Goal: Task Accomplishment & Management: Use online tool/utility

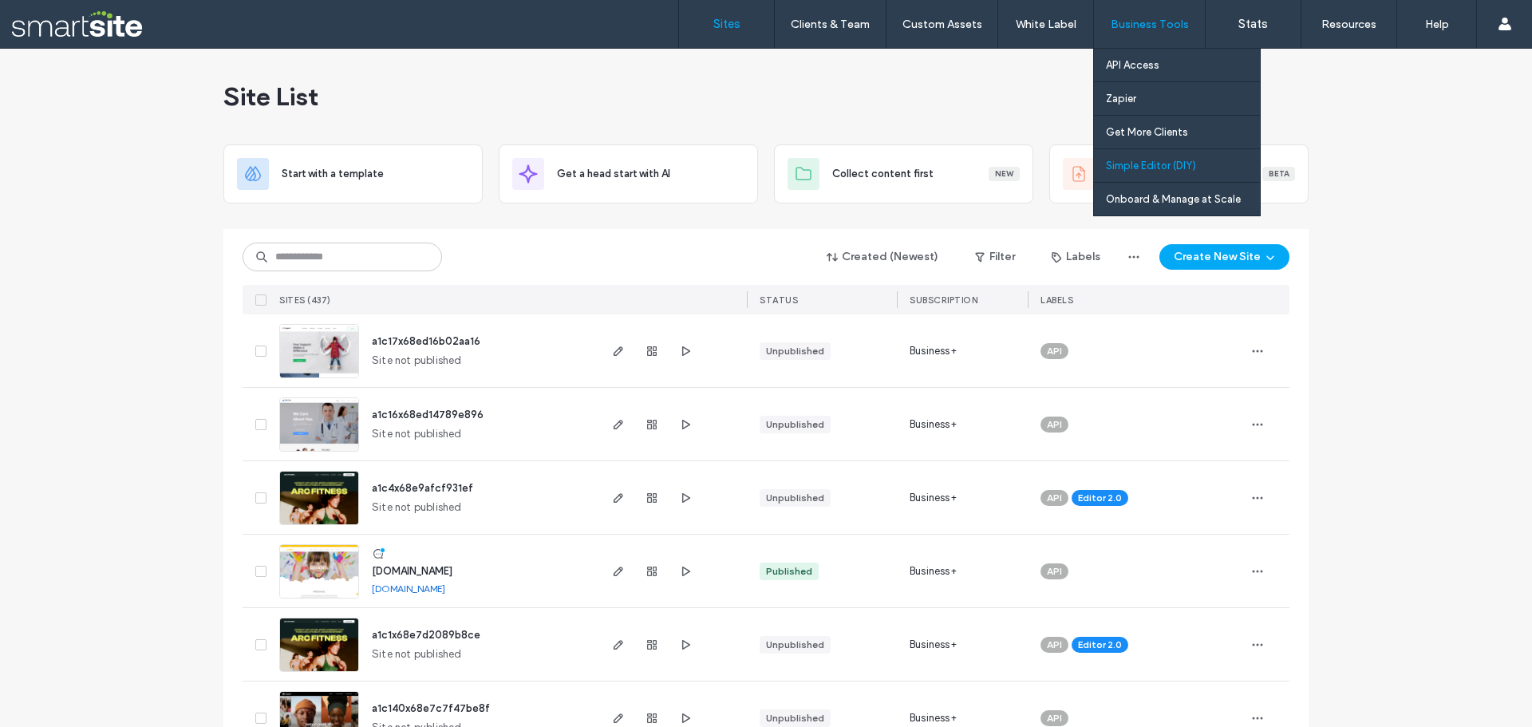
click at [1171, 167] on label "Simple Editor (DIY)" at bounding box center [1151, 166] width 90 height 12
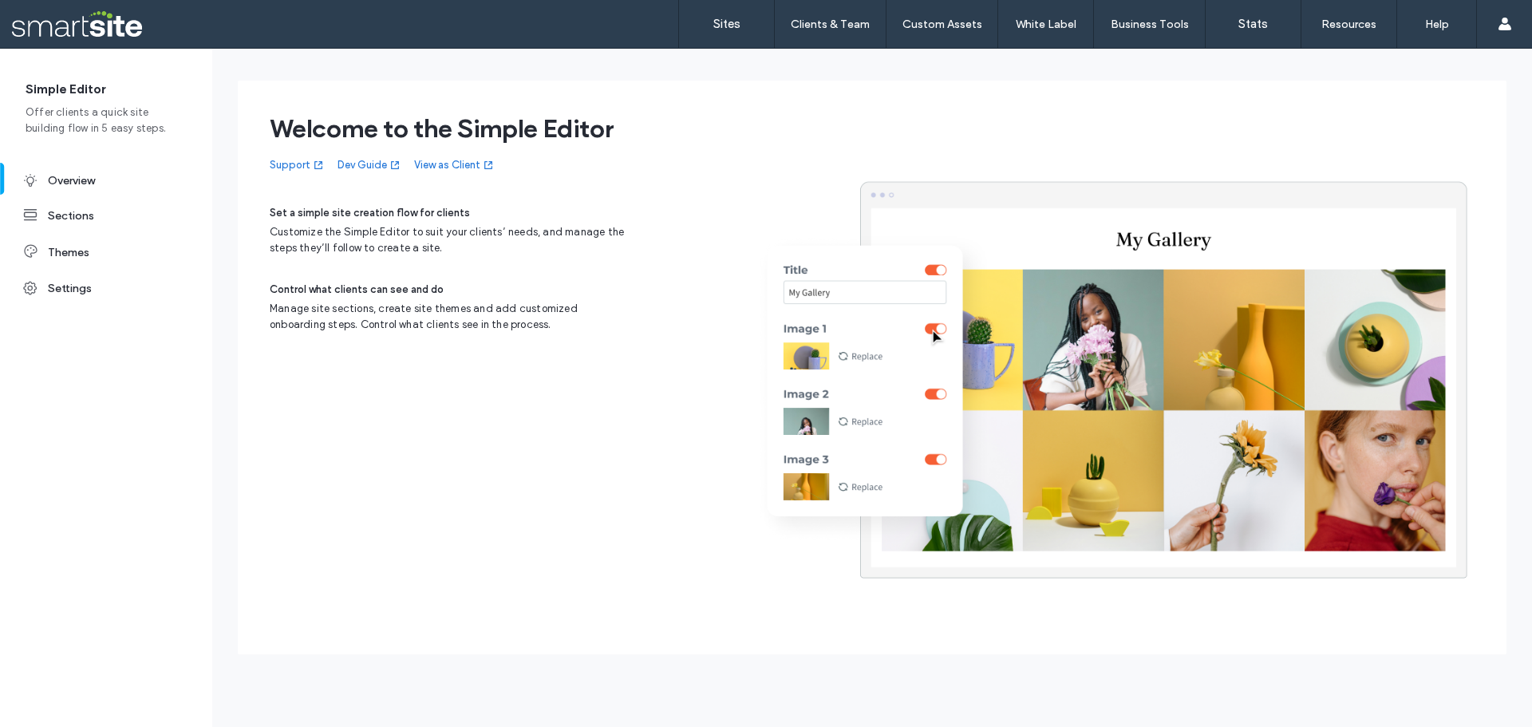
click at [54, 215] on div "Sections" at bounding box center [119, 216] width 142 height 14
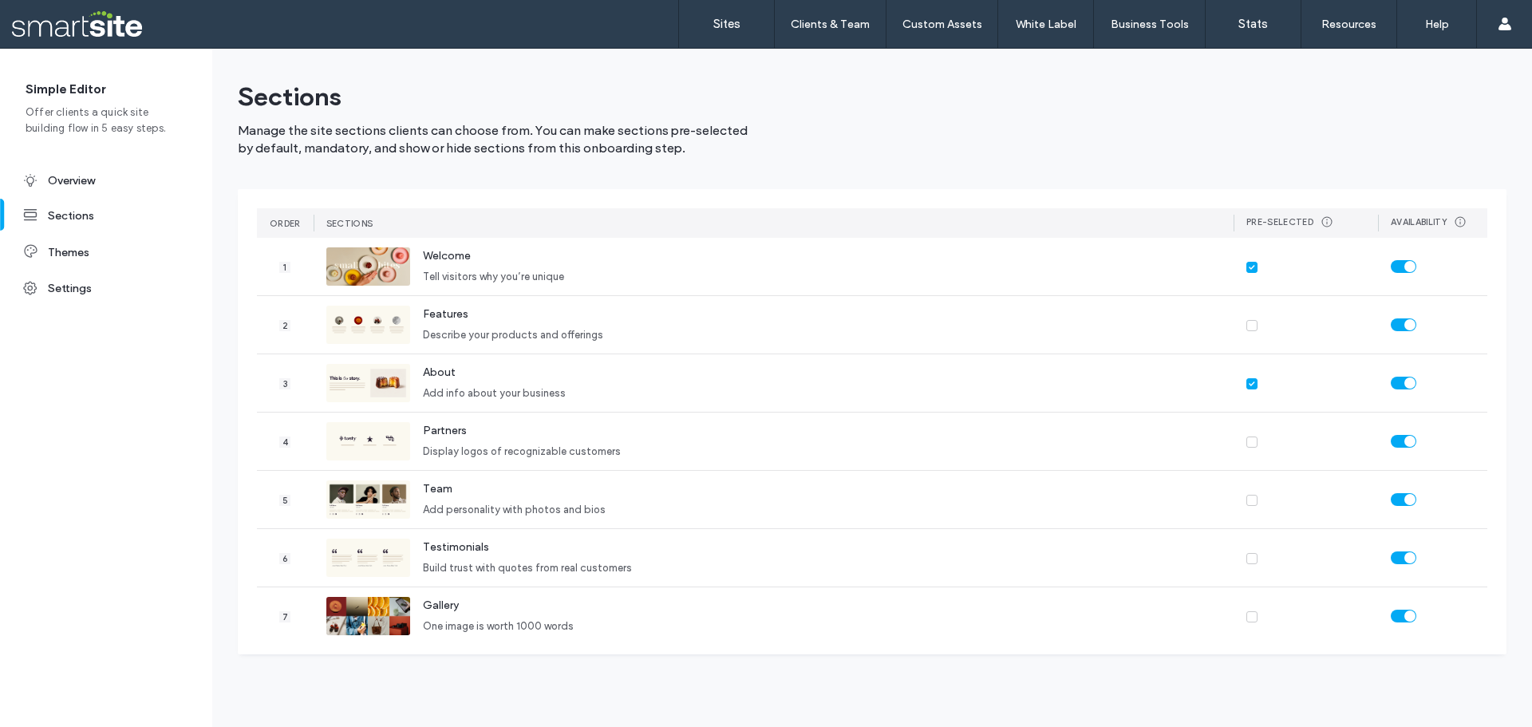
click at [64, 249] on div "Themes" at bounding box center [119, 253] width 142 height 14
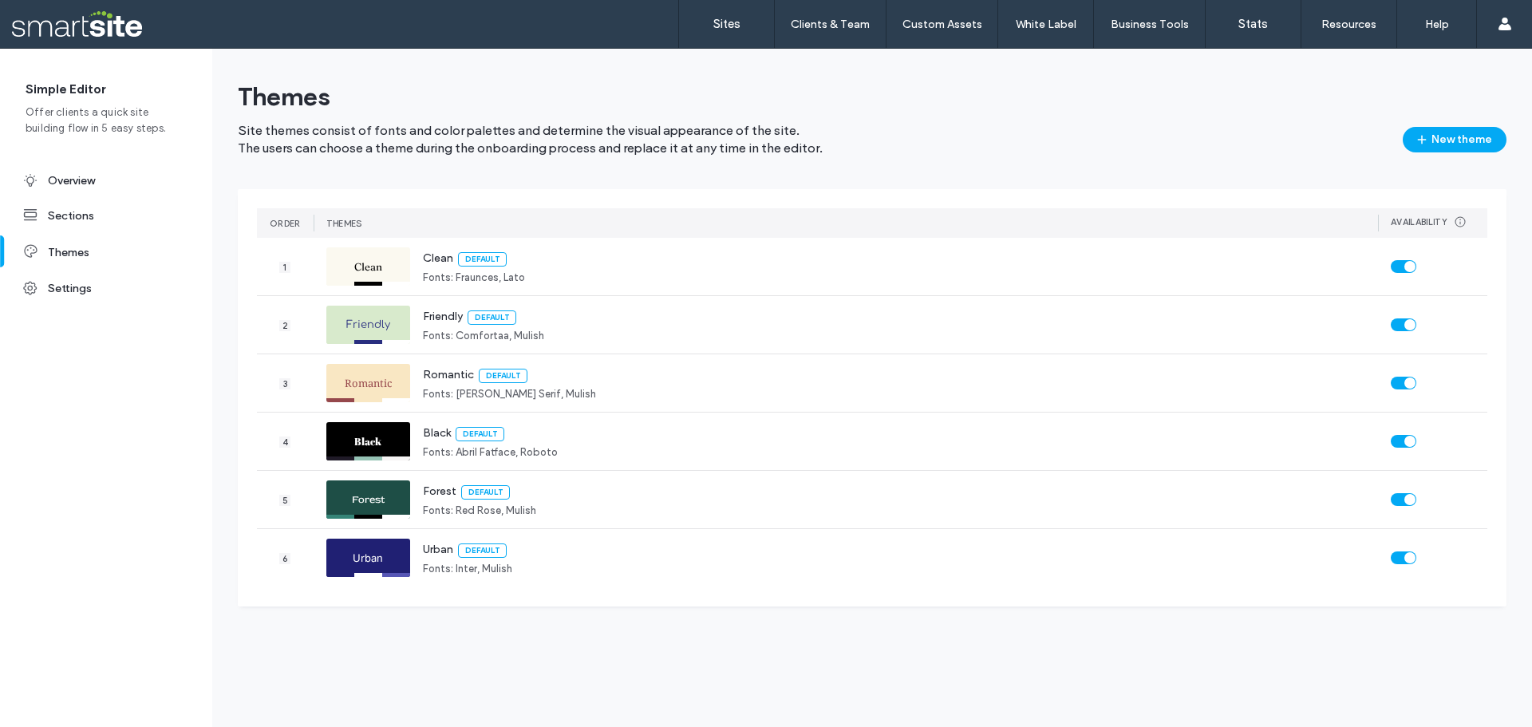
click at [77, 287] on div "Settings" at bounding box center [119, 289] width 142 height 14
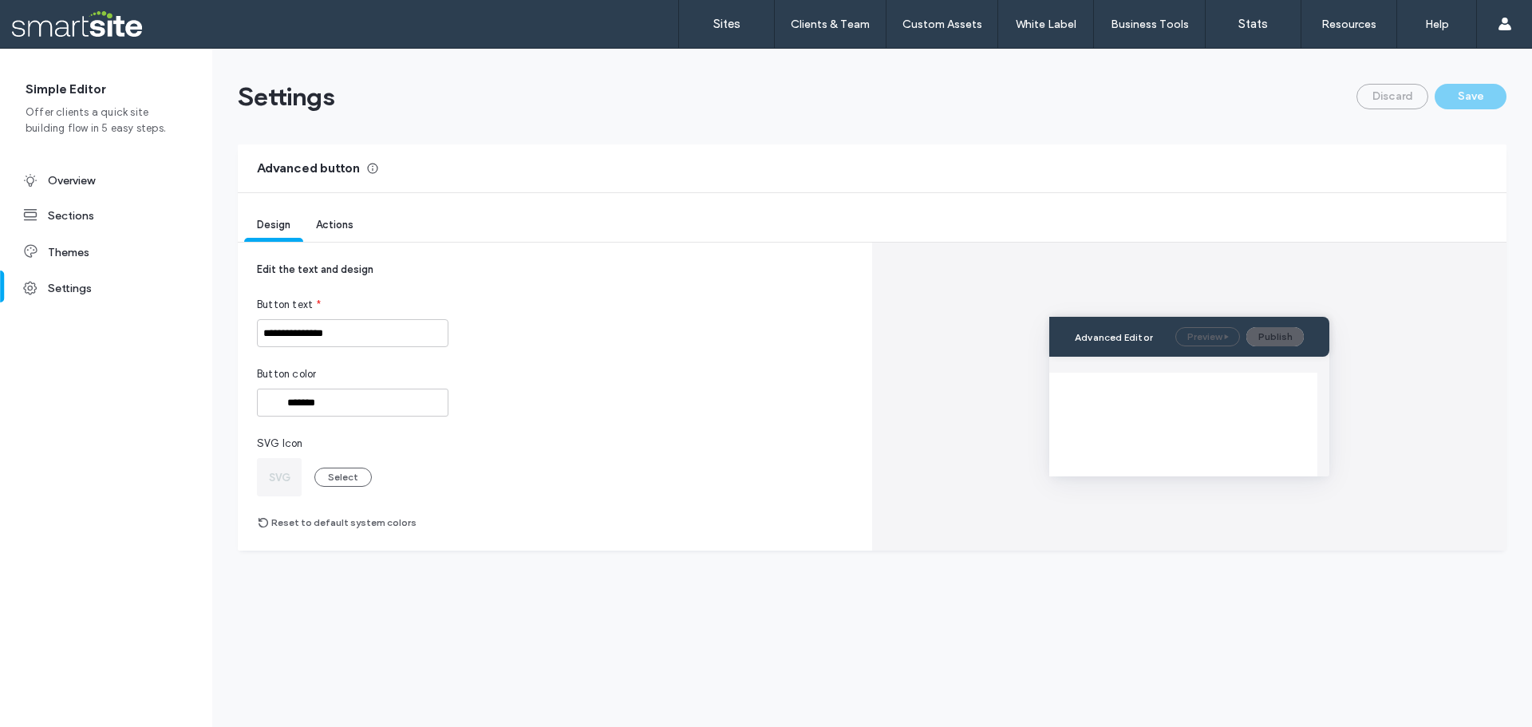
click at [335, 228] on span "Actions" at bounding box center [335, 225] width 38 height 12
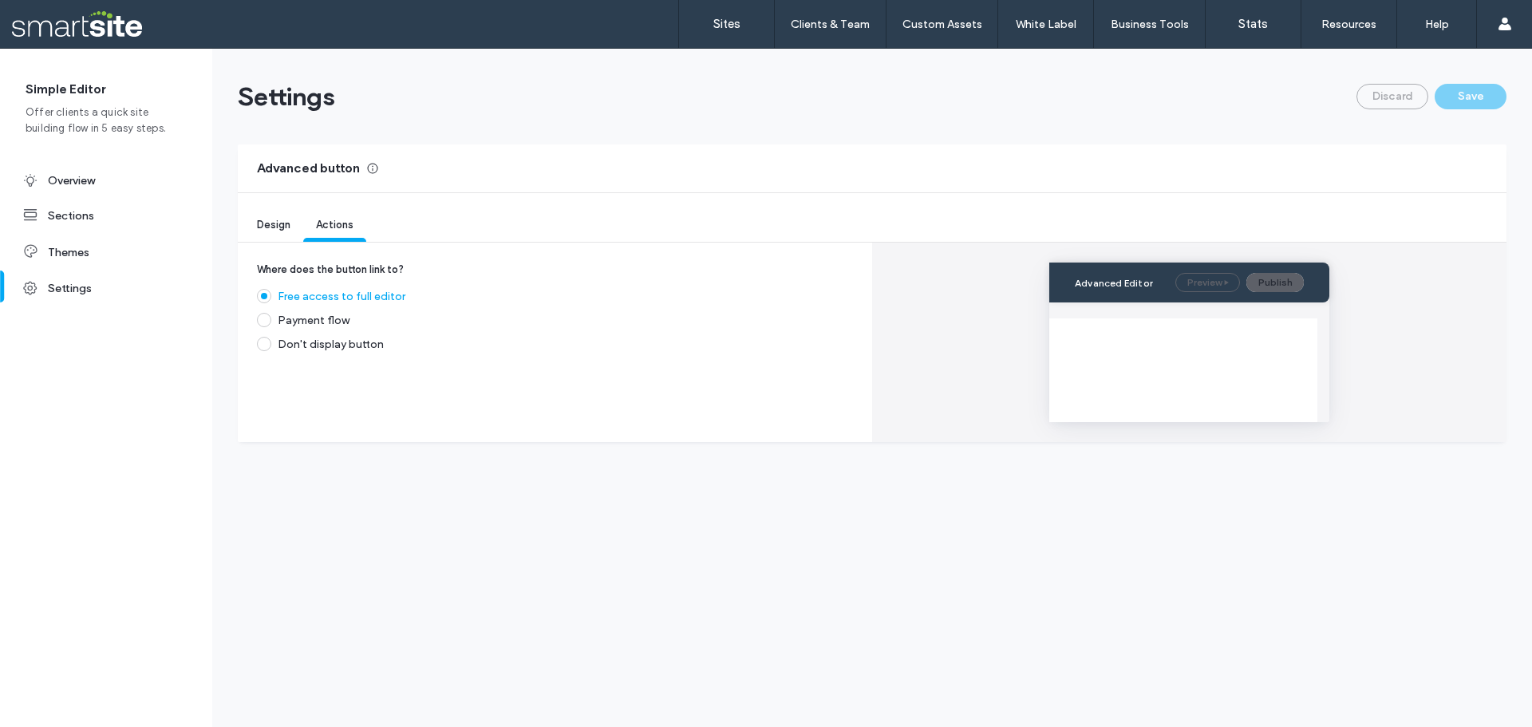
click at [124, 176] on div "Overview" at bounding box center [119, 181] width 142 height 14
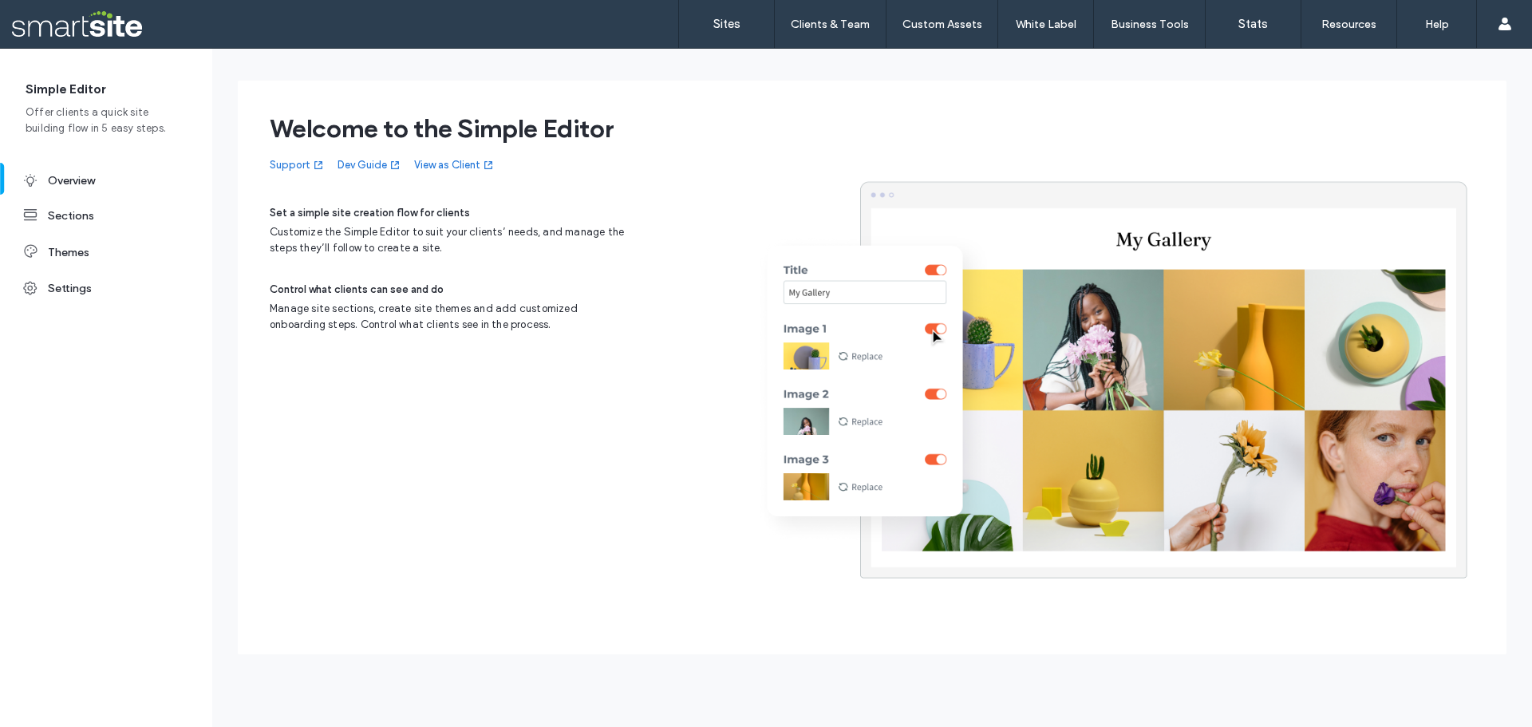
click at [119, 201] on div "Sections" at bounding box center [106, 216] width 212 height 36
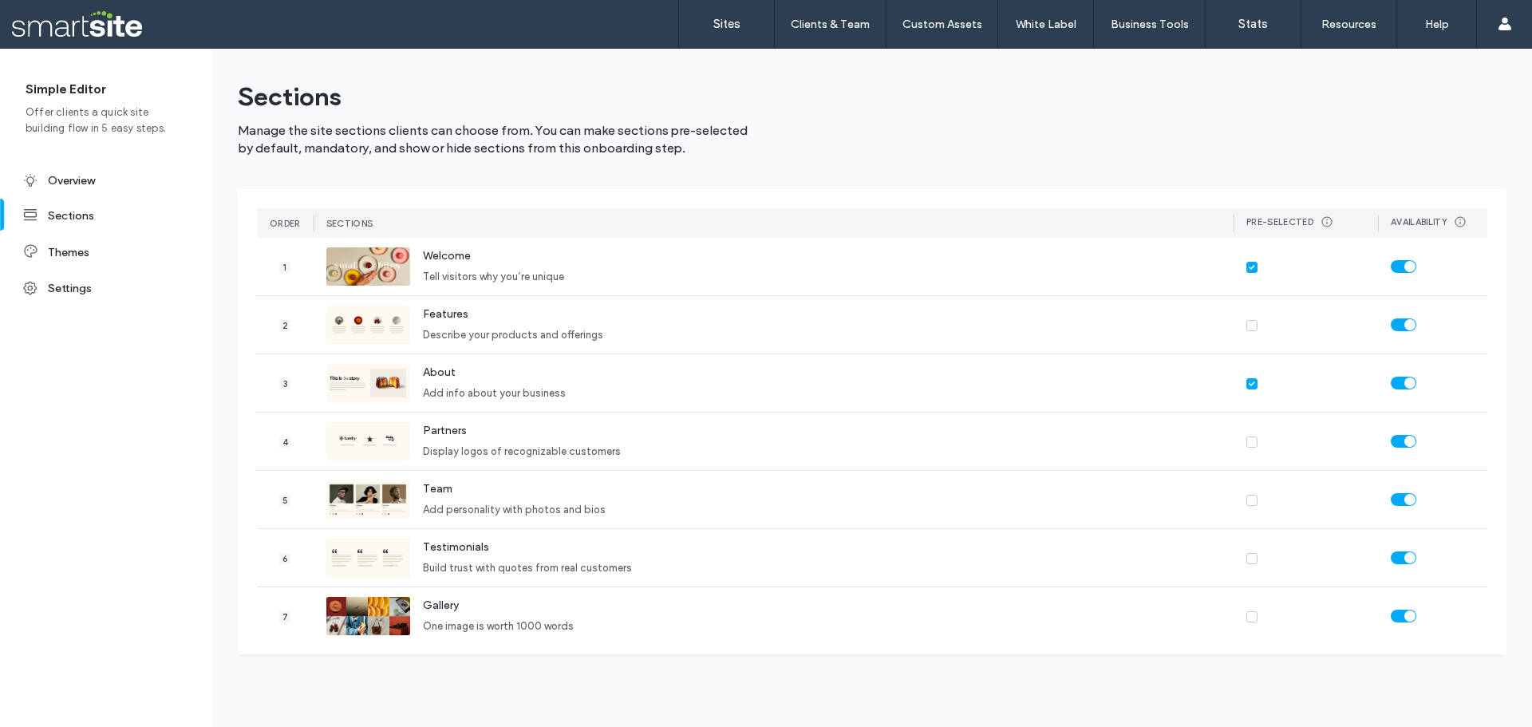
click at [118, 245] on div "Themes" at bounding box center [106, 253] width 212 height 38
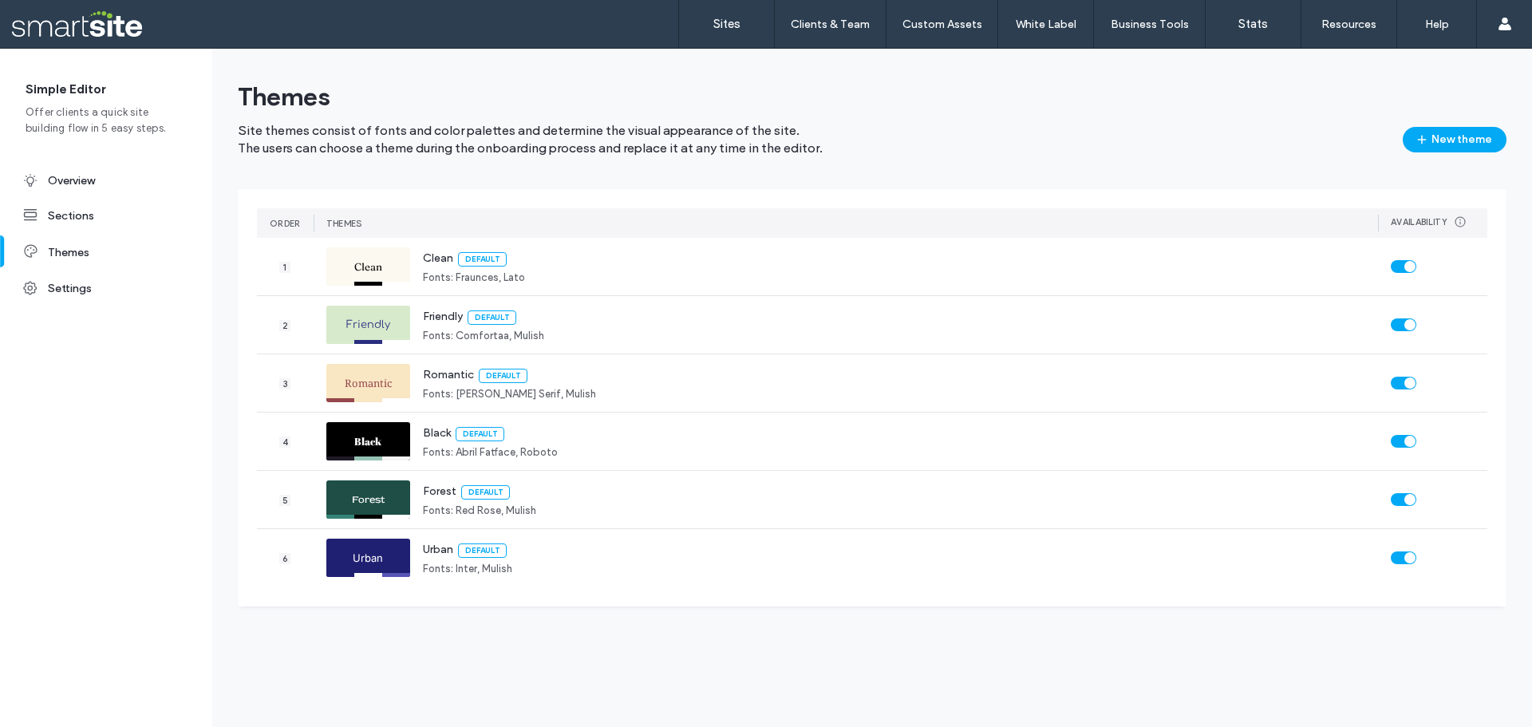
click at [101, 285] on div "Settings" at bounding box center [119, 289] width 142 height 14
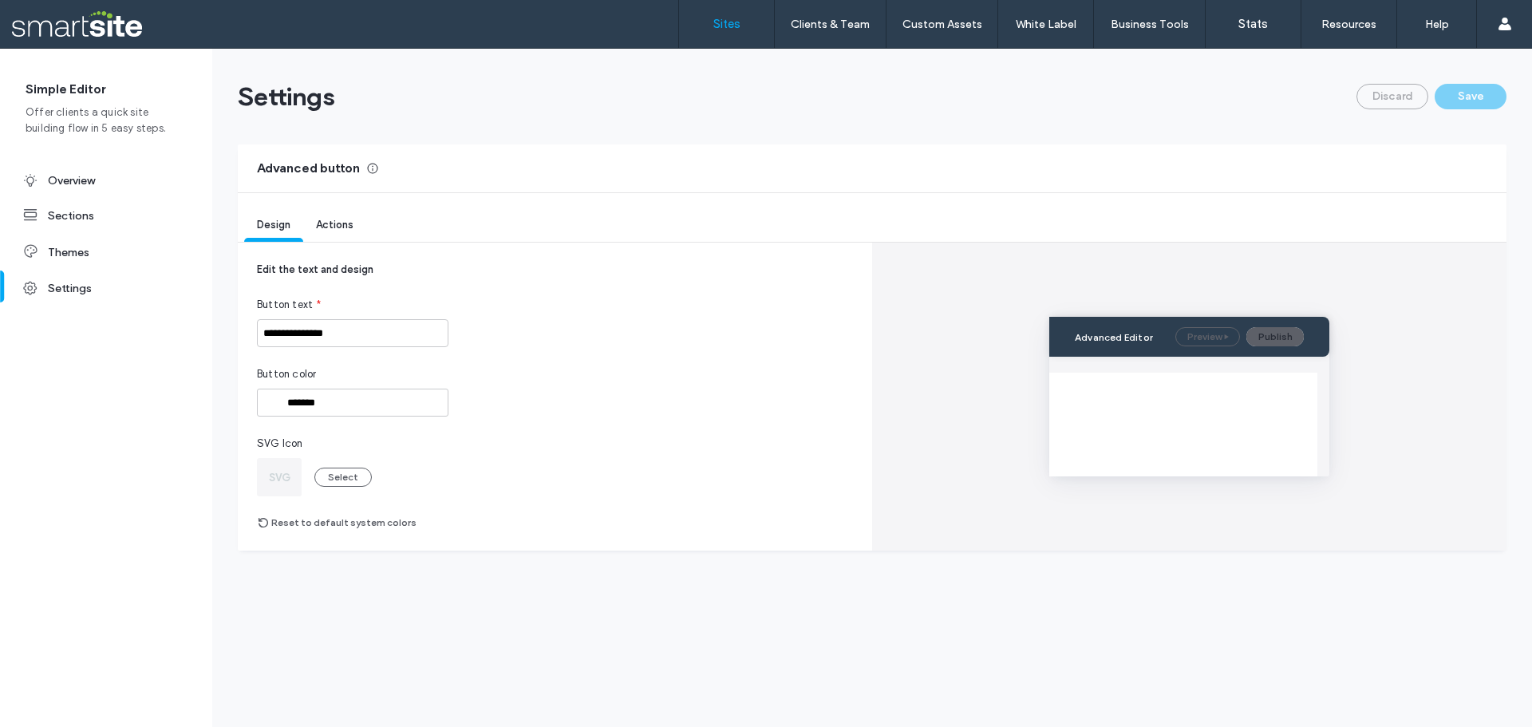
click at [717, 31] on link "Sites" at bounding box center [726, 24] width 95 height 48
